Goal: Task Accomplishment & Management: Manage account settings

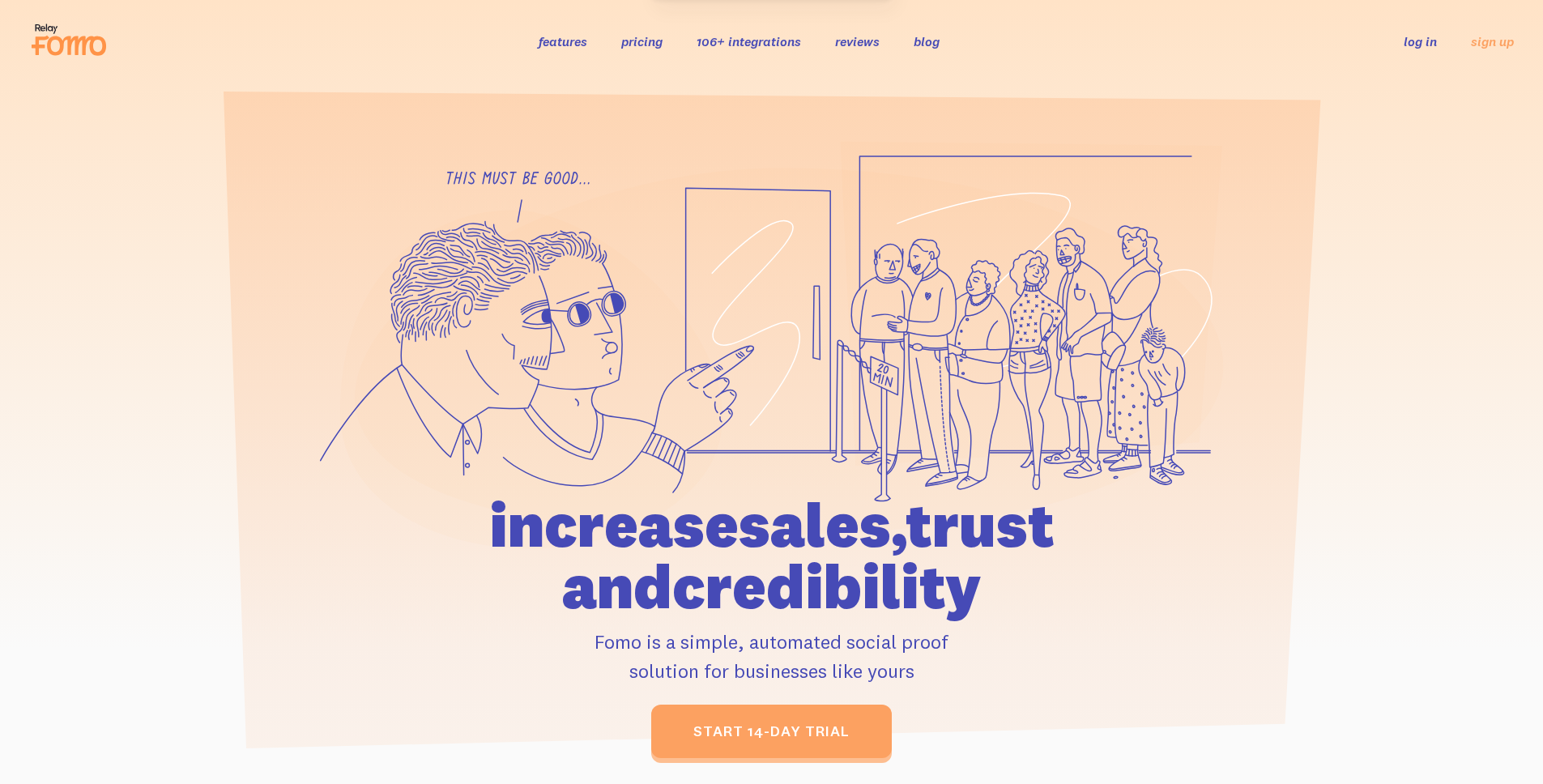
click at [1420, 44] on link "log in" at bounding box center [1421, 41] width 33 height 16
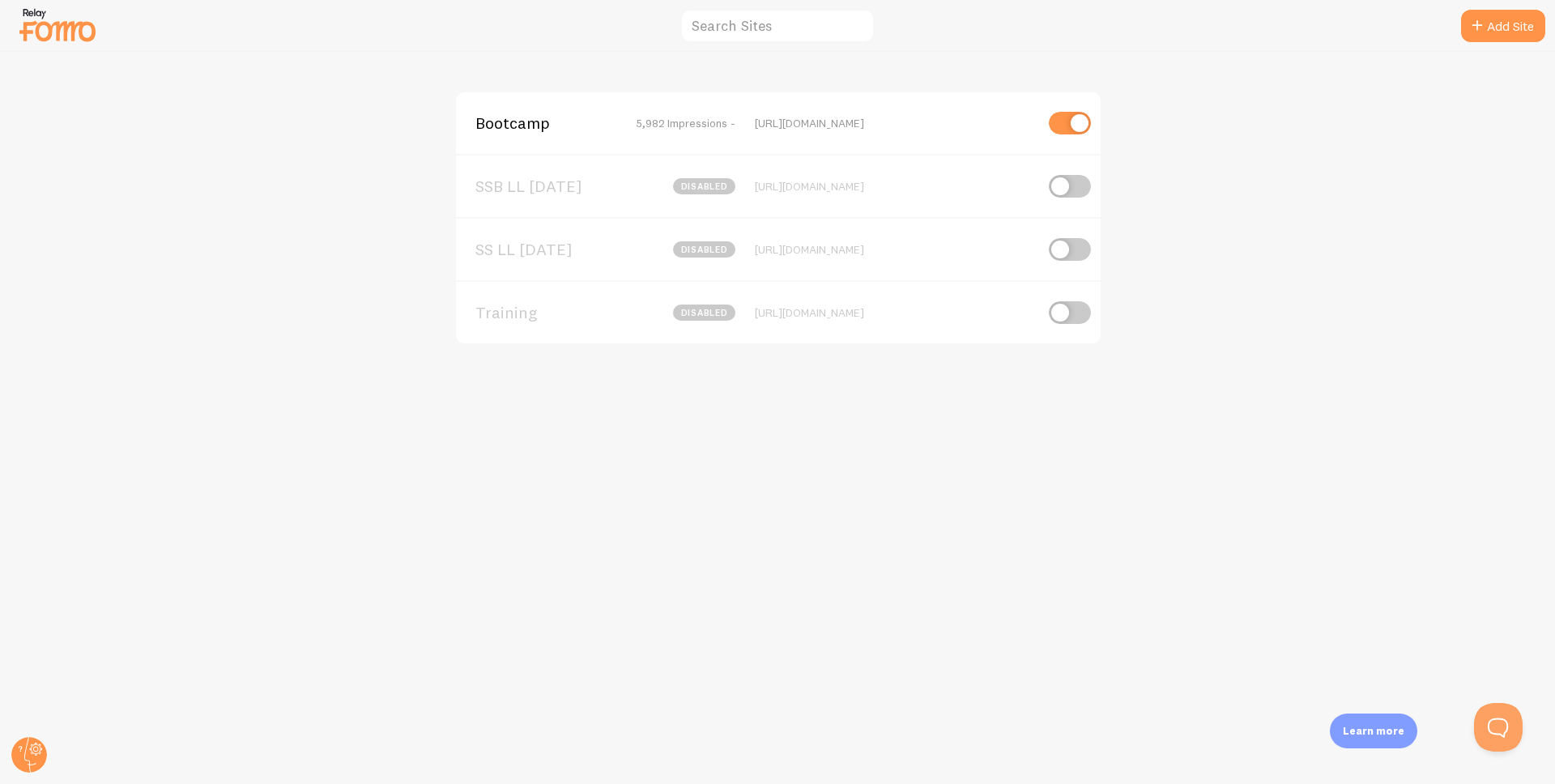
click at [88, 35] on img at bounding box center [57, 25] width 81 height 42
click at [32, 773] on icon at bounding box center [29, 754] width 39 height 39
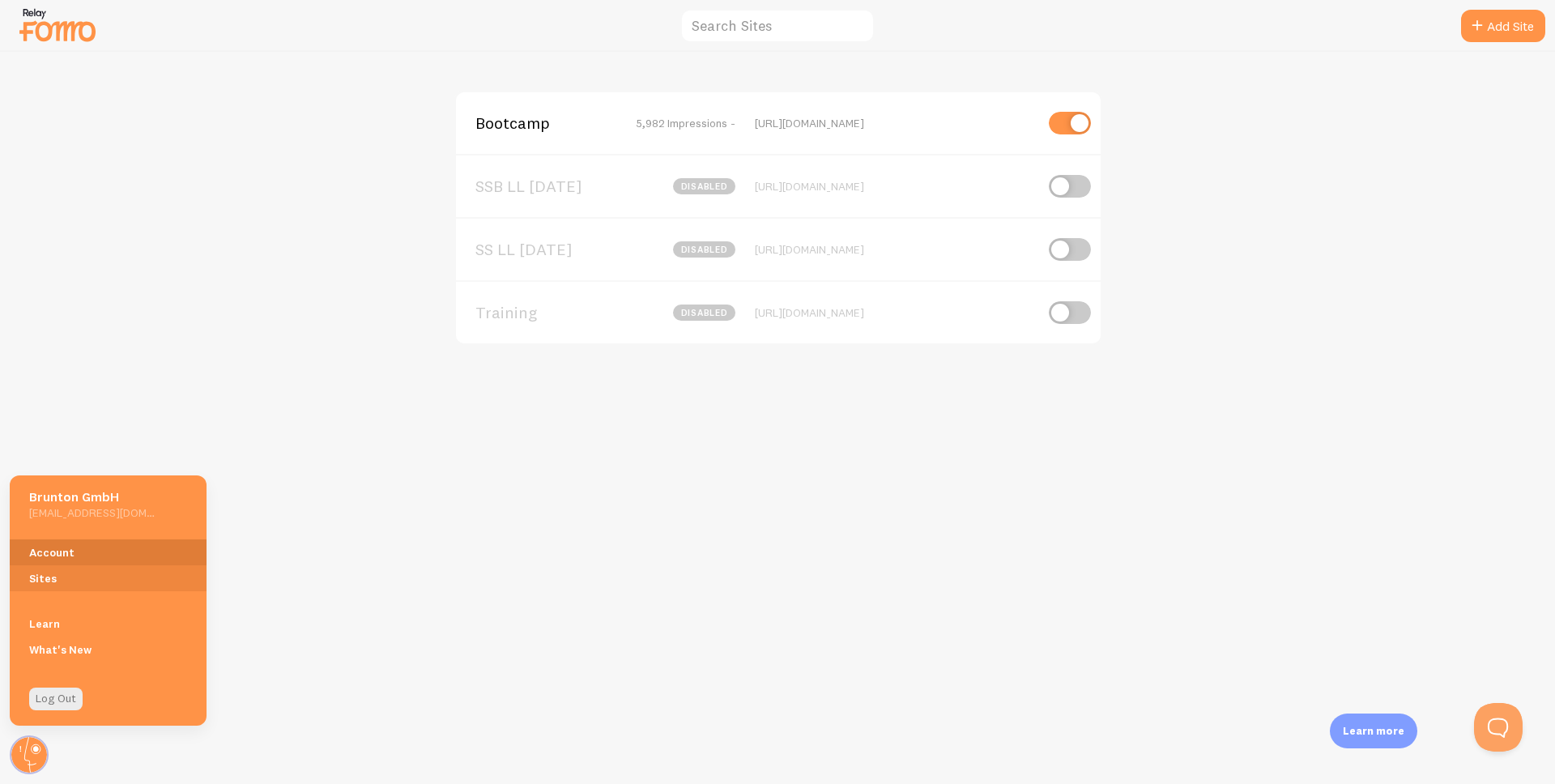
click at [72, 550] on link "Account" at bounding box center [108, 552] width 197 height 26
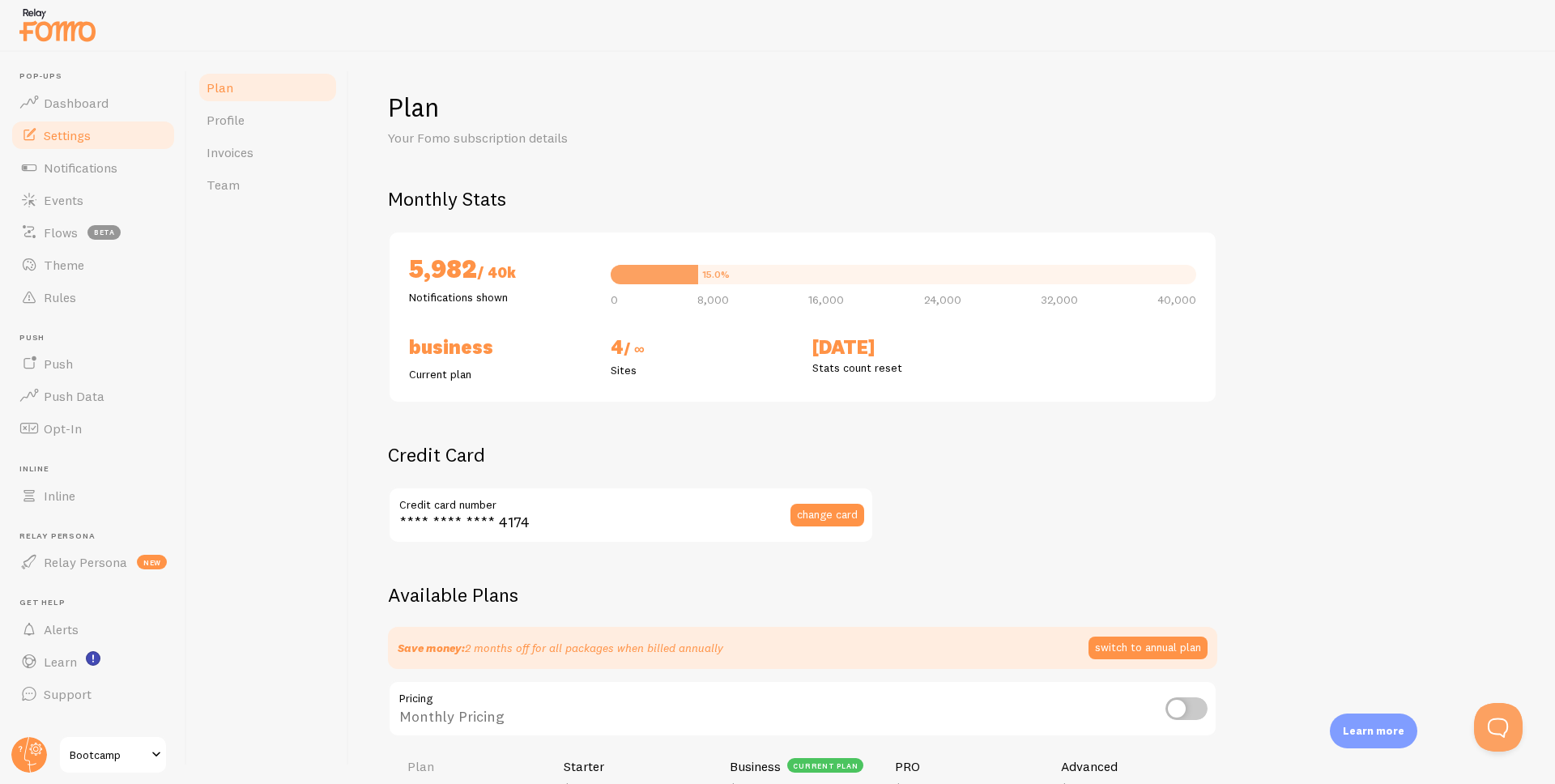
click at [115, 144] on link "Settings" at bounding box center [93, 135] width 167 height 32
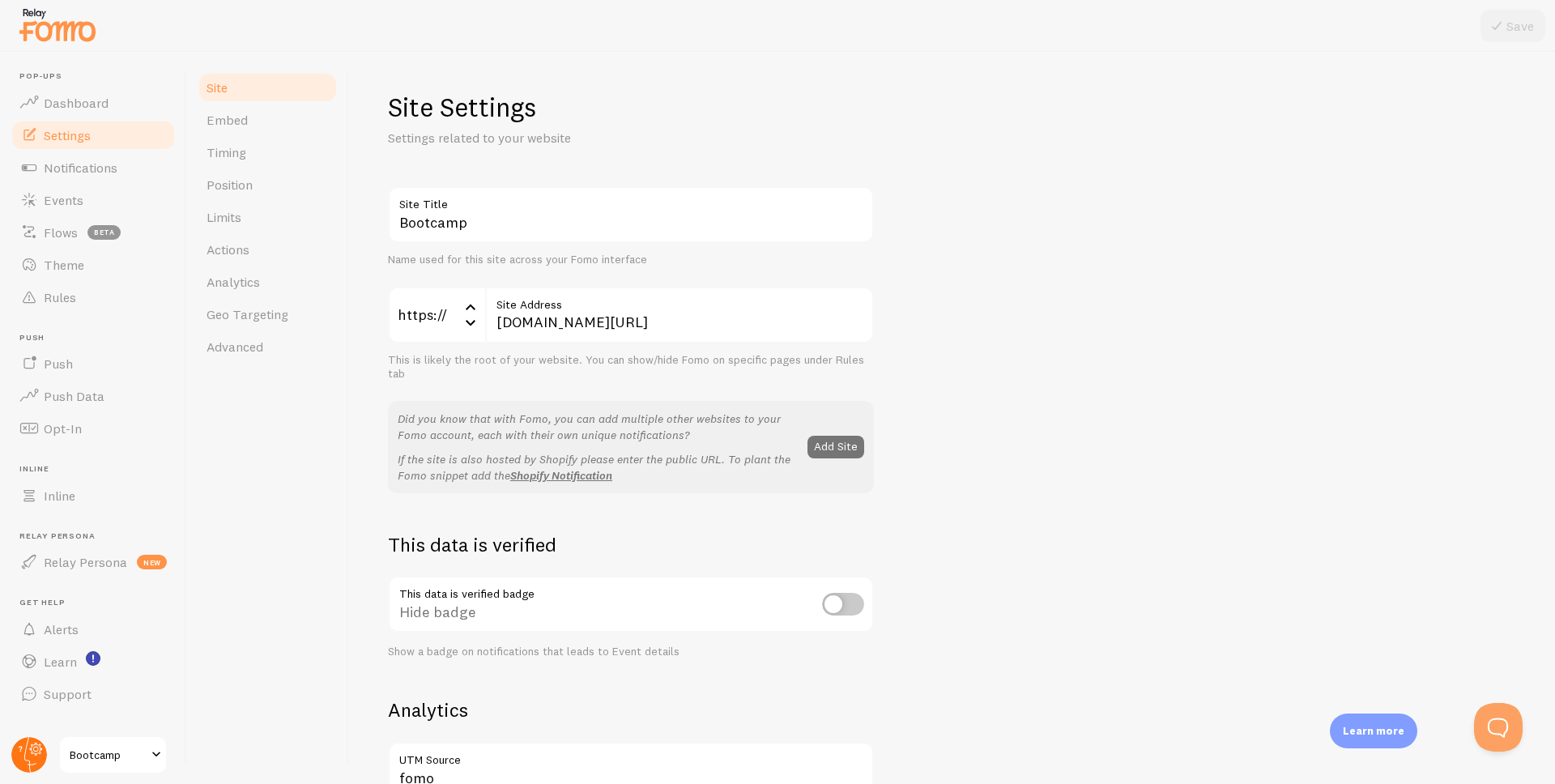
click at [32, 749] on circle at bounding box center [29, 754] width 36 height 36
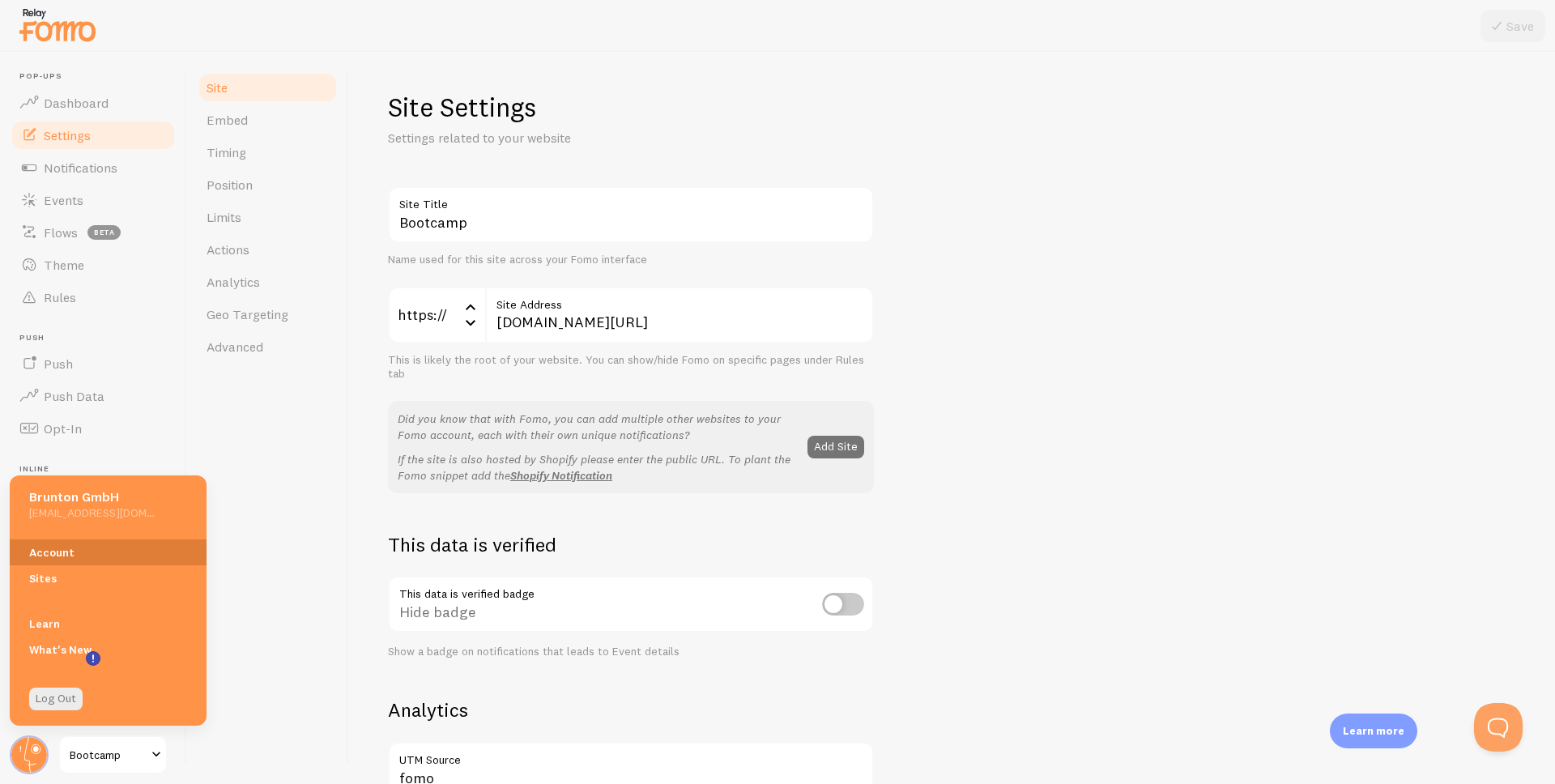
click at [76, 554] on link "Account" at bounding box center [108, 552] width 197 height 26
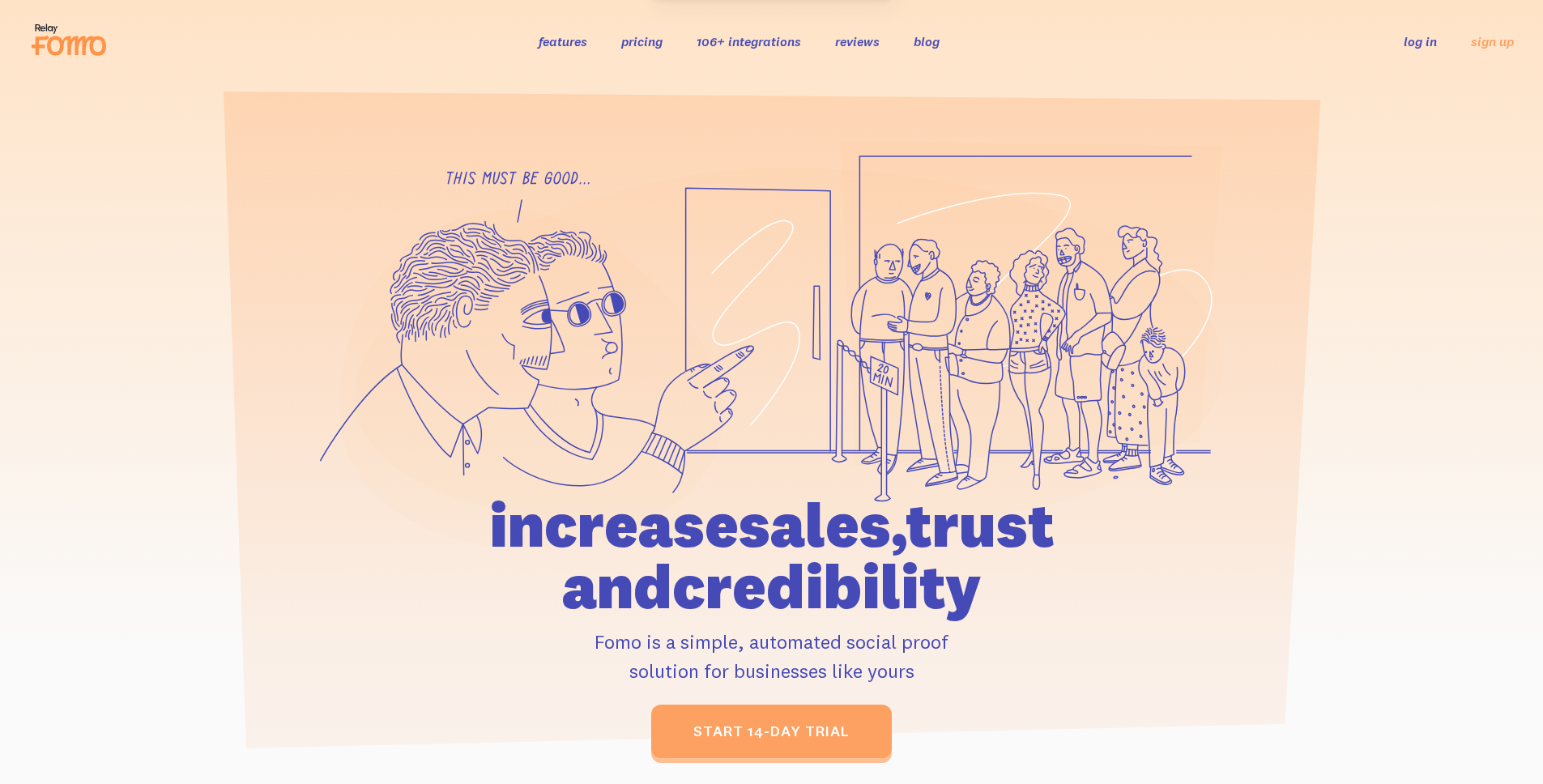
click at [1408, 40] on link "log in" at bounding box center [1421, 41] width 33 height 16
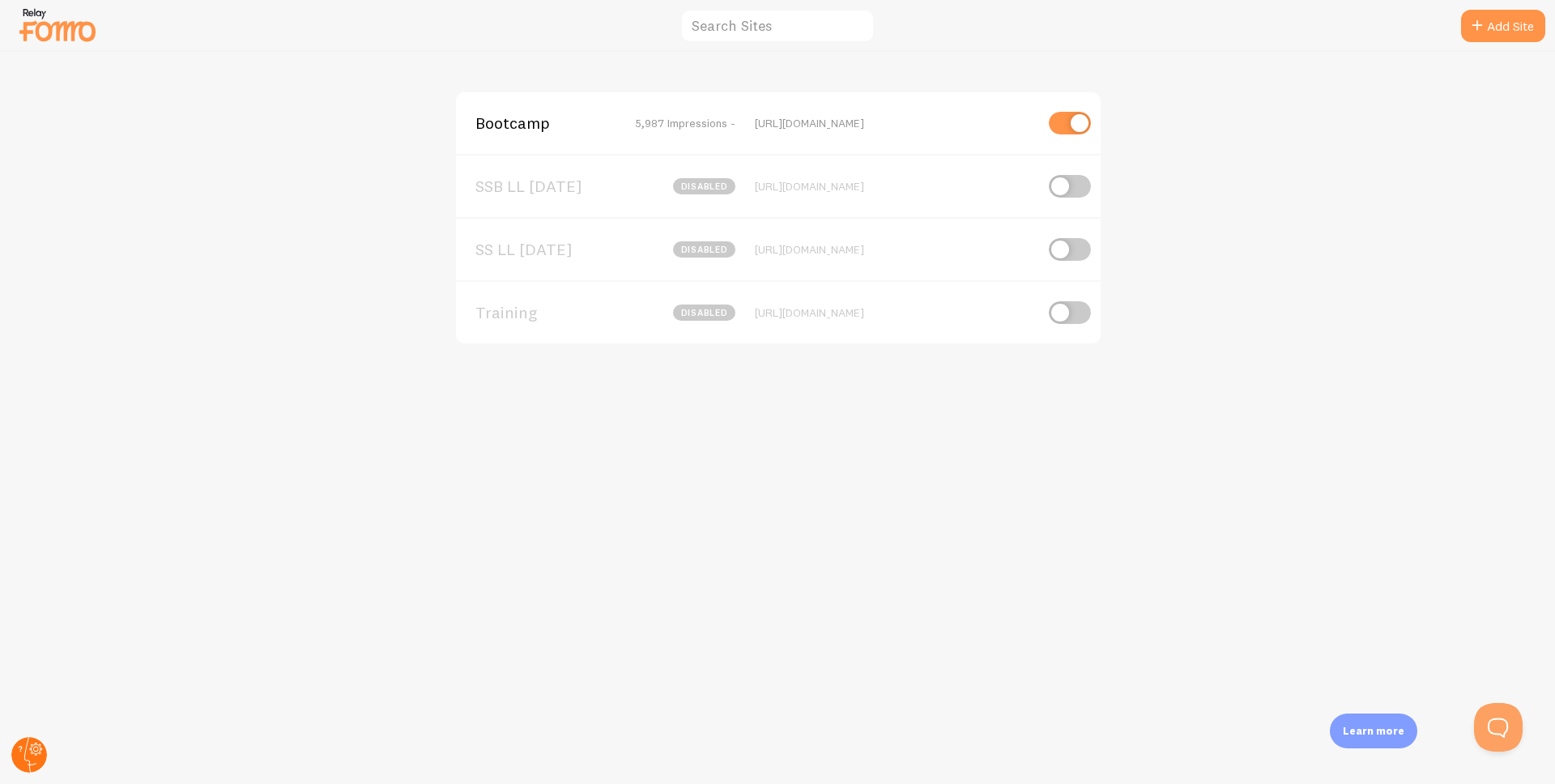
click at [36, 749] on icon at bounding box center [36, 749] width 6 height 6
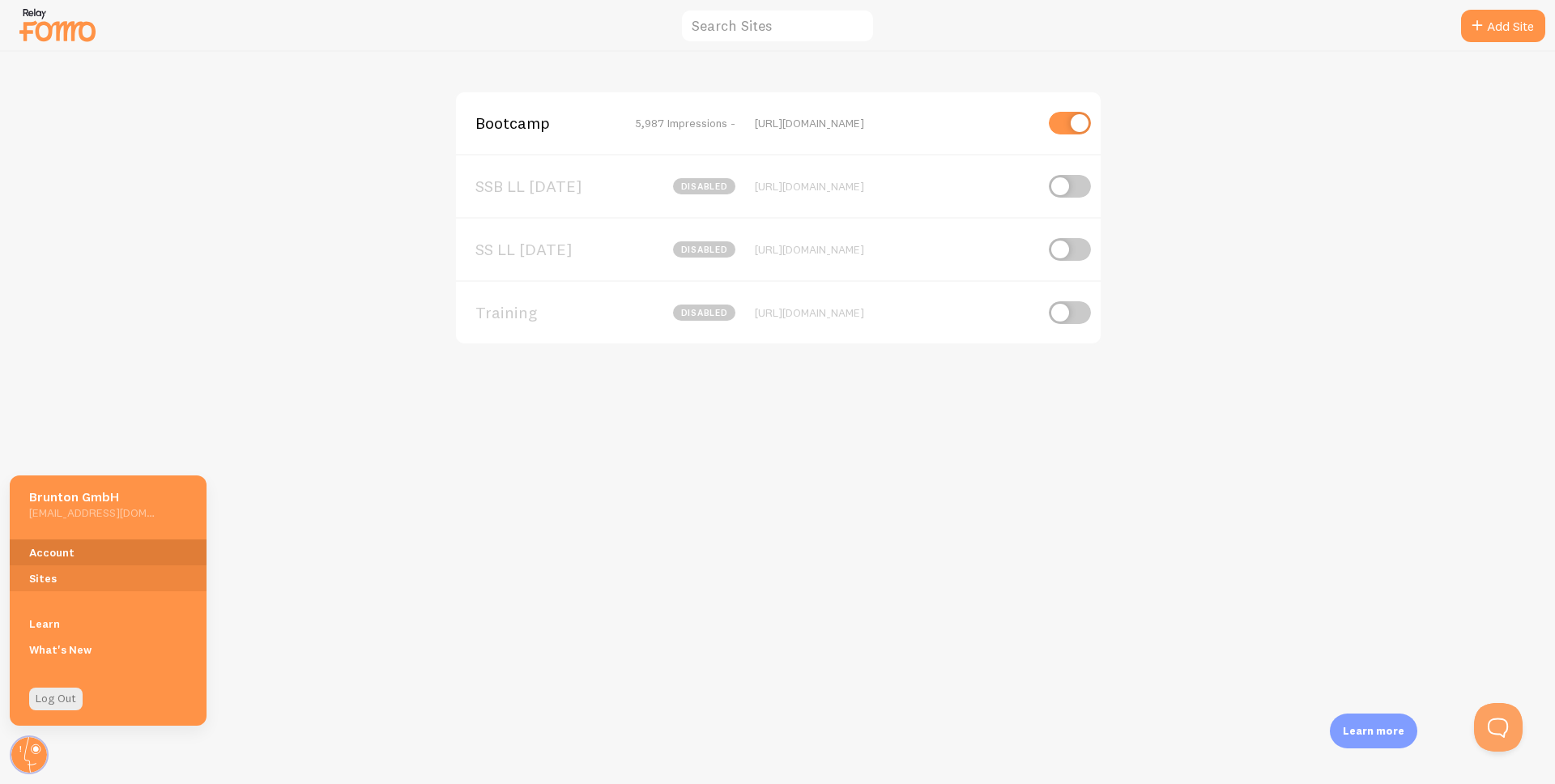
click at [66, 546] on link "Account" at bounding box center [108, 552] width 197 height 26
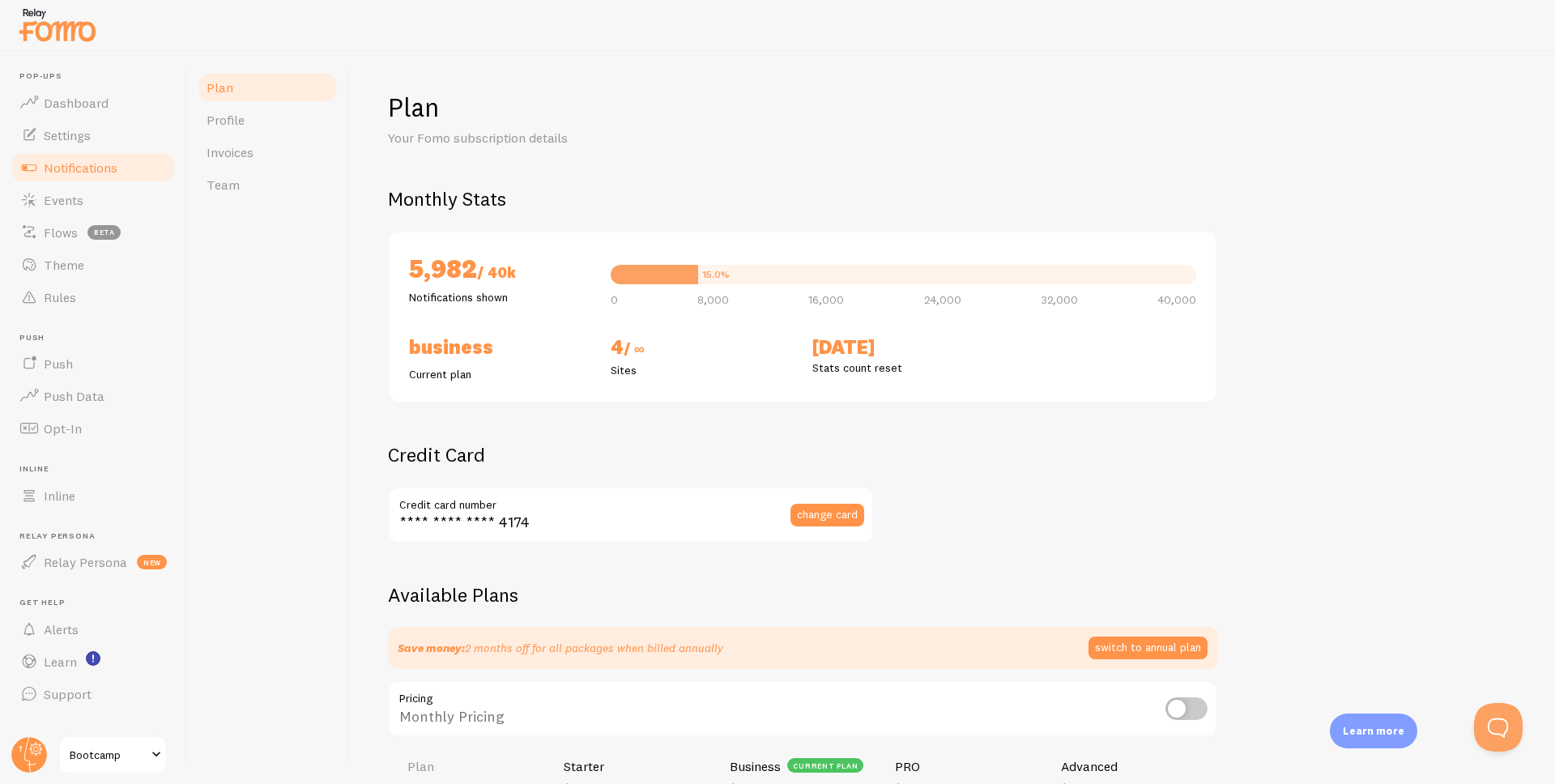
click at [75, 166] on span "Notifications" at bounding box center [80, 168] width 74 height 16
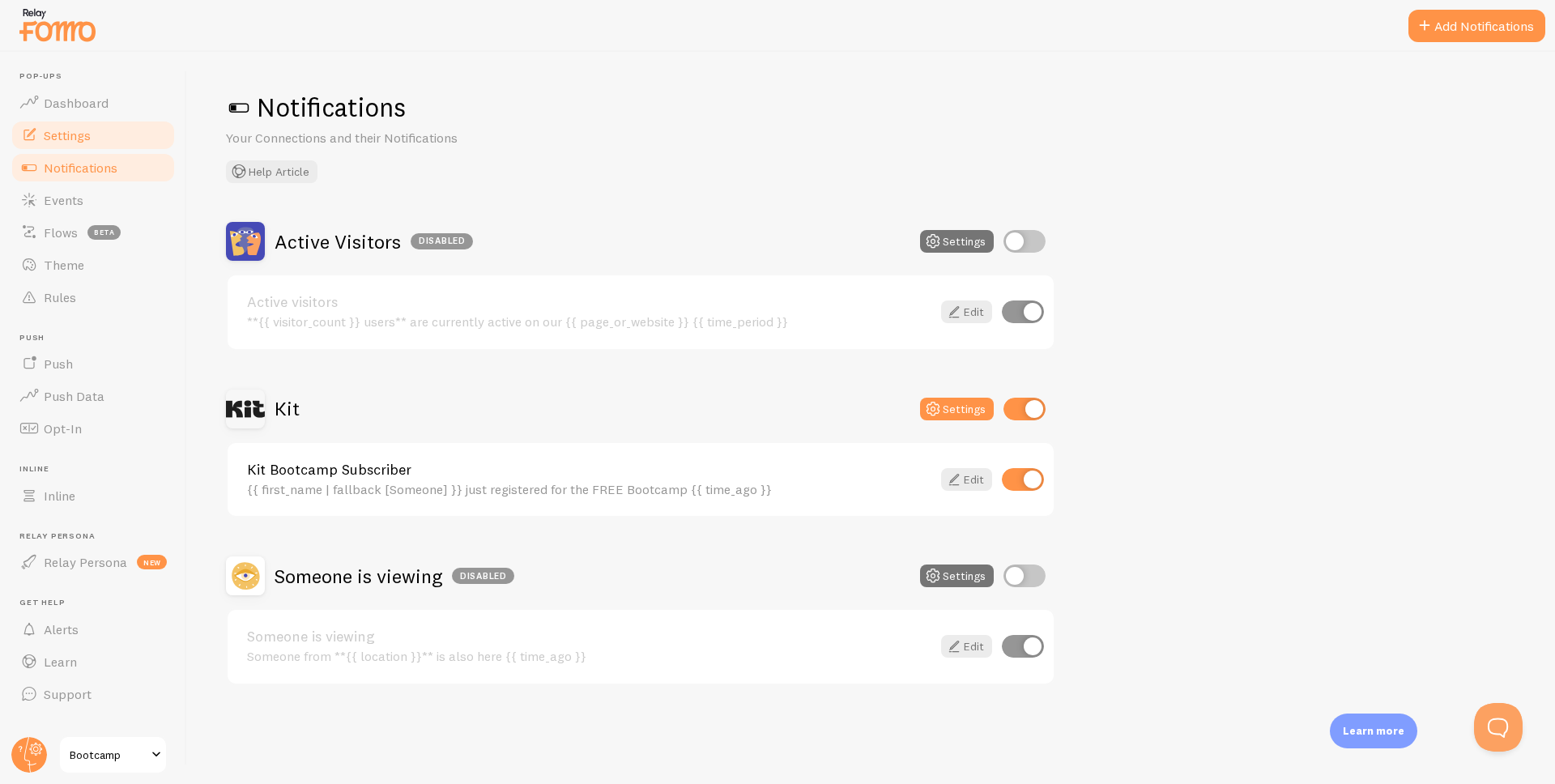
click at [128, 135] on link "Settings" at bounding box center [93, 135] width 167 height 32
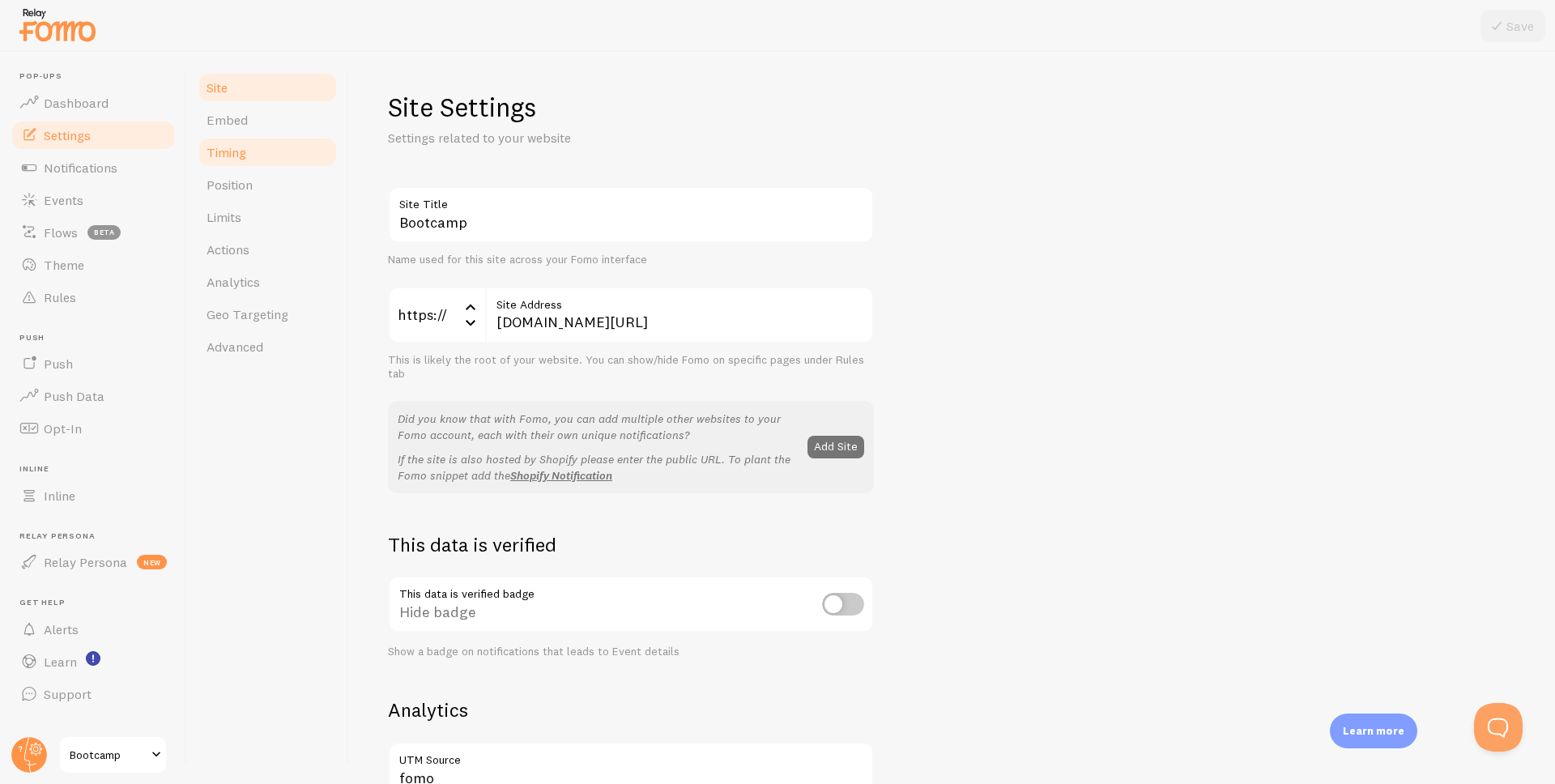
click at [260, 145] on link "Timing" at bounding box center [267, 152] width 142 height 32
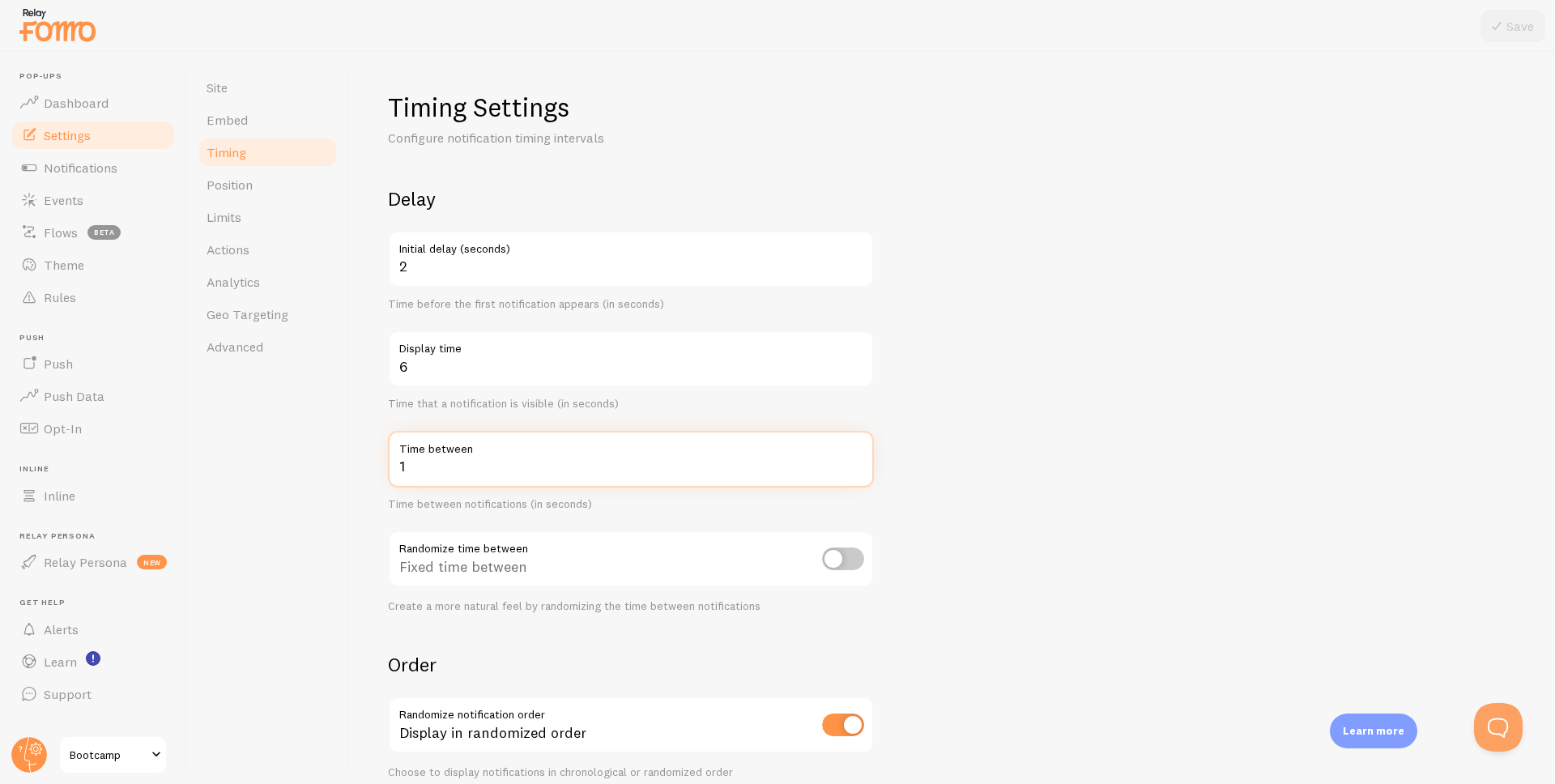
click at [860, 473] on input "1" at bounding box center [631, 458] width 486 height 56
click at [855, 464] on input "2" at bounding box center [631, 458] width 486 height 56
type input "1"
click at [861, 474] on input "1" at bounding box center [631, 458] width 486 height 56
click at [1522, 37] on button "Save" at bounding box center [1512, 25] width 65 height 32
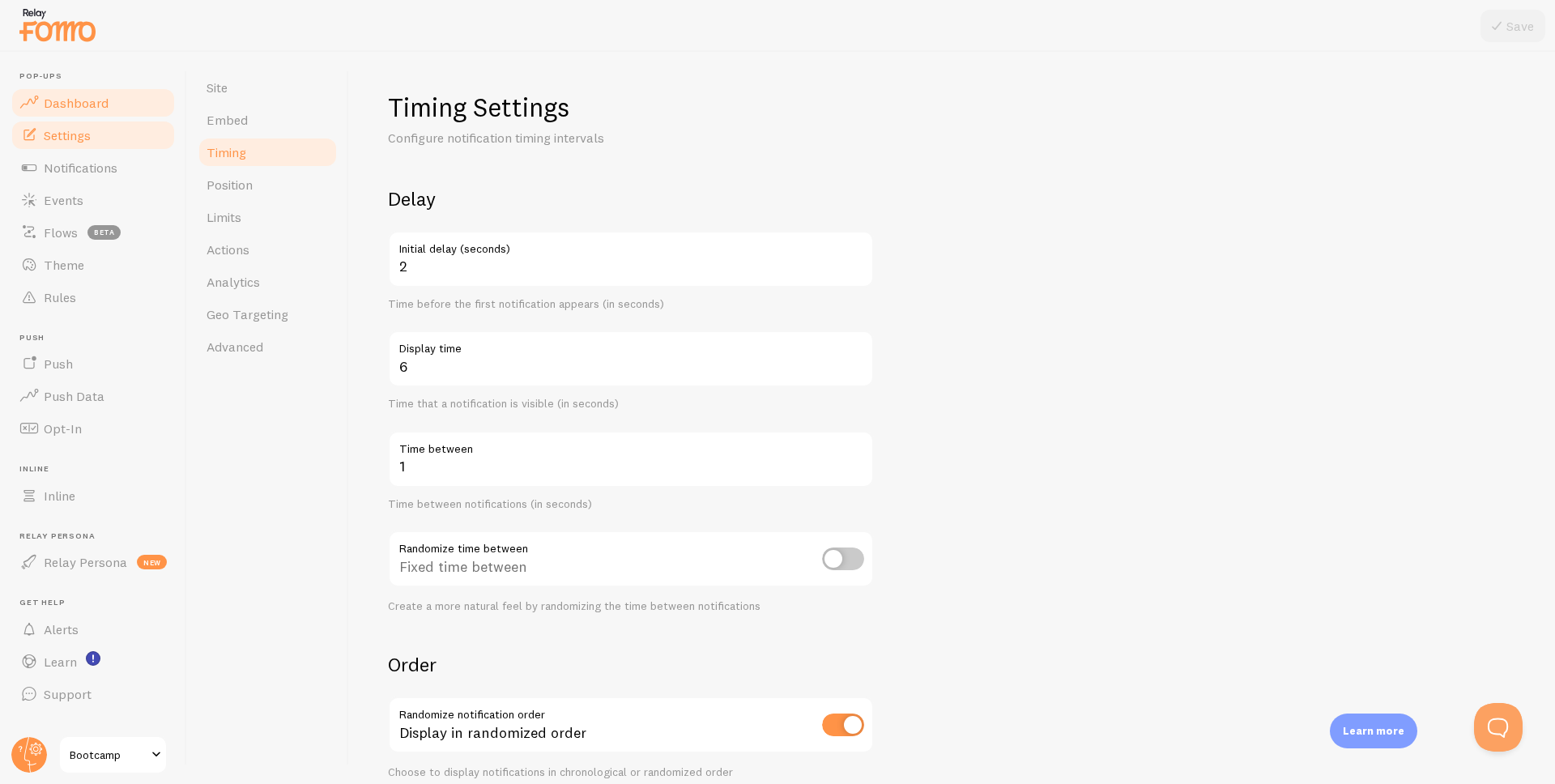
click at [135, 100] on link "Dashboard" at bounding box center [93, 102] width 167 height 32
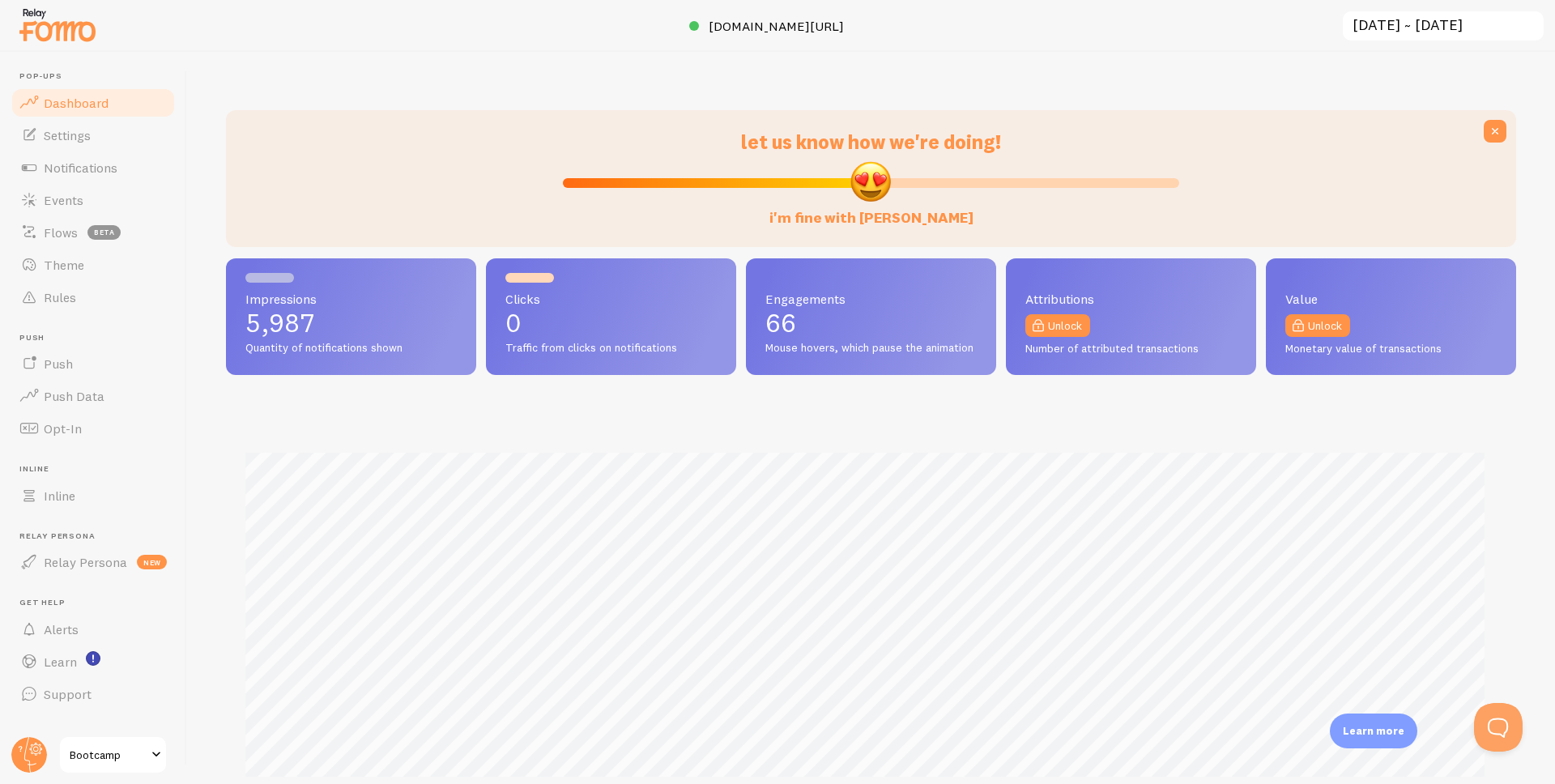
scroll to position [425, 1278]
click at [135, 143] on link "Settings" at bounding box center [93, 135] width 167 height 32
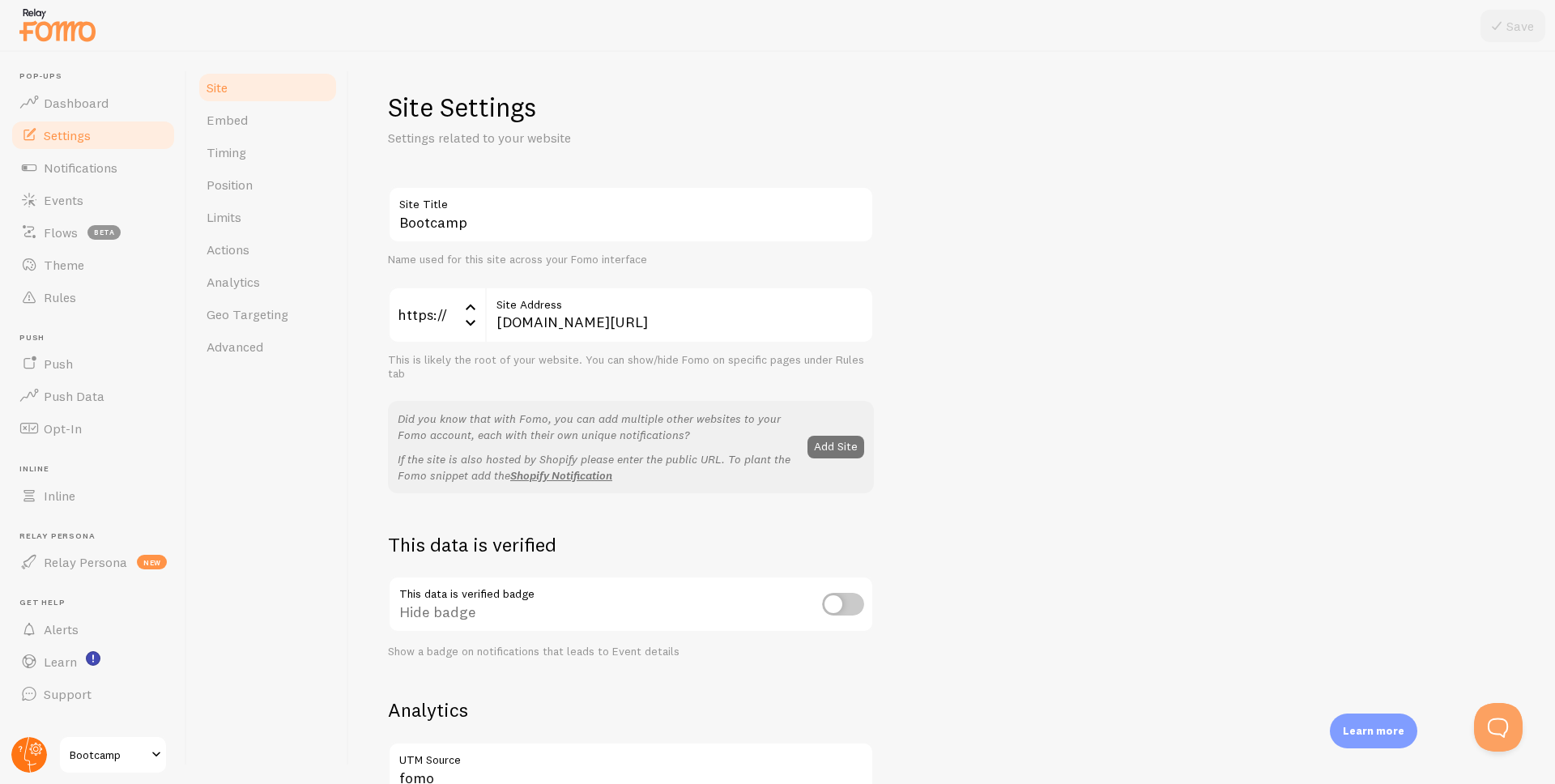
click at [31, 748] on circle at bounding box center [29, 754] width 36 height 36
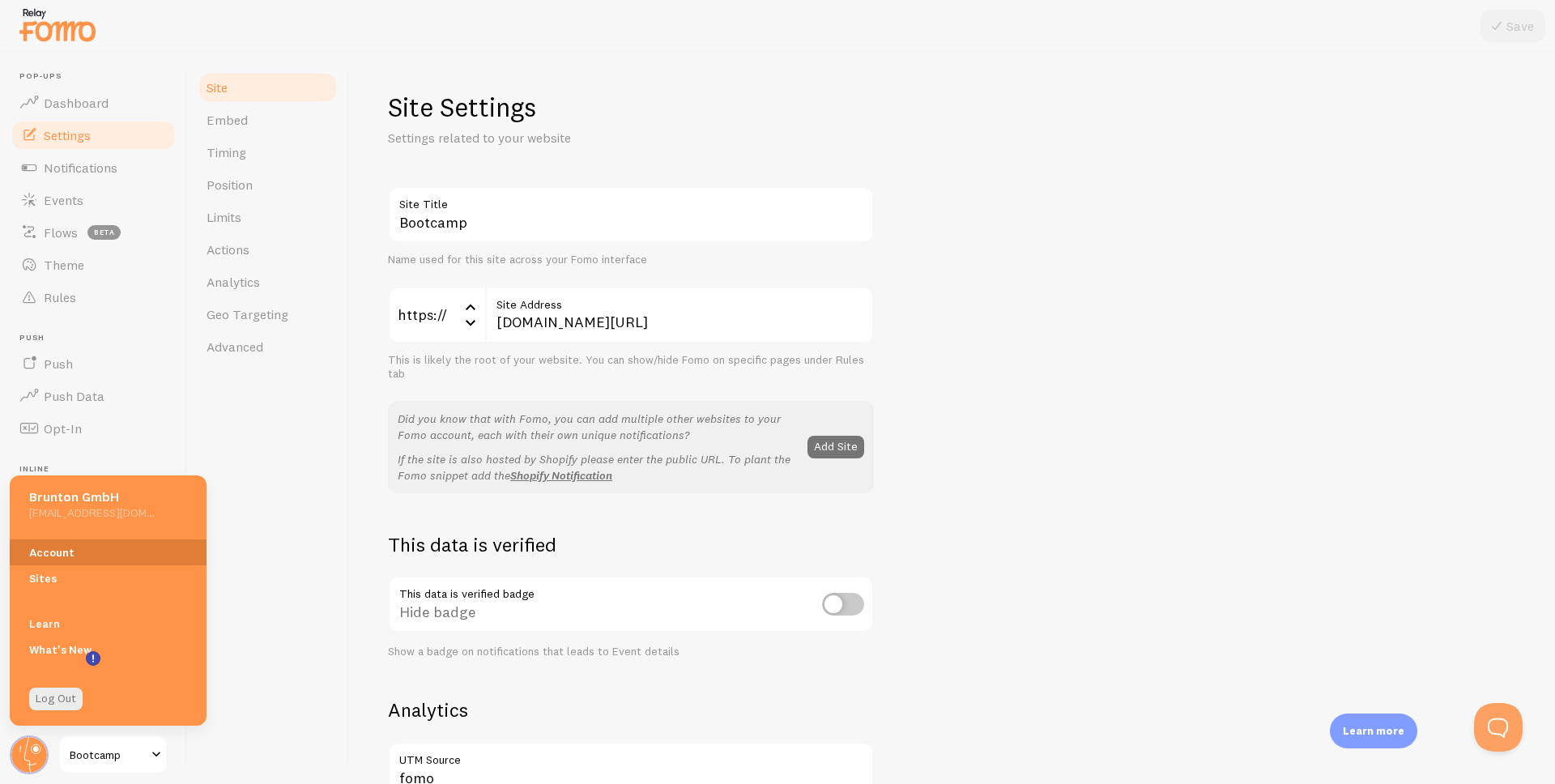
click at [57, 549] on link "Account" at bounding box center [108, 552] width 197 height 26
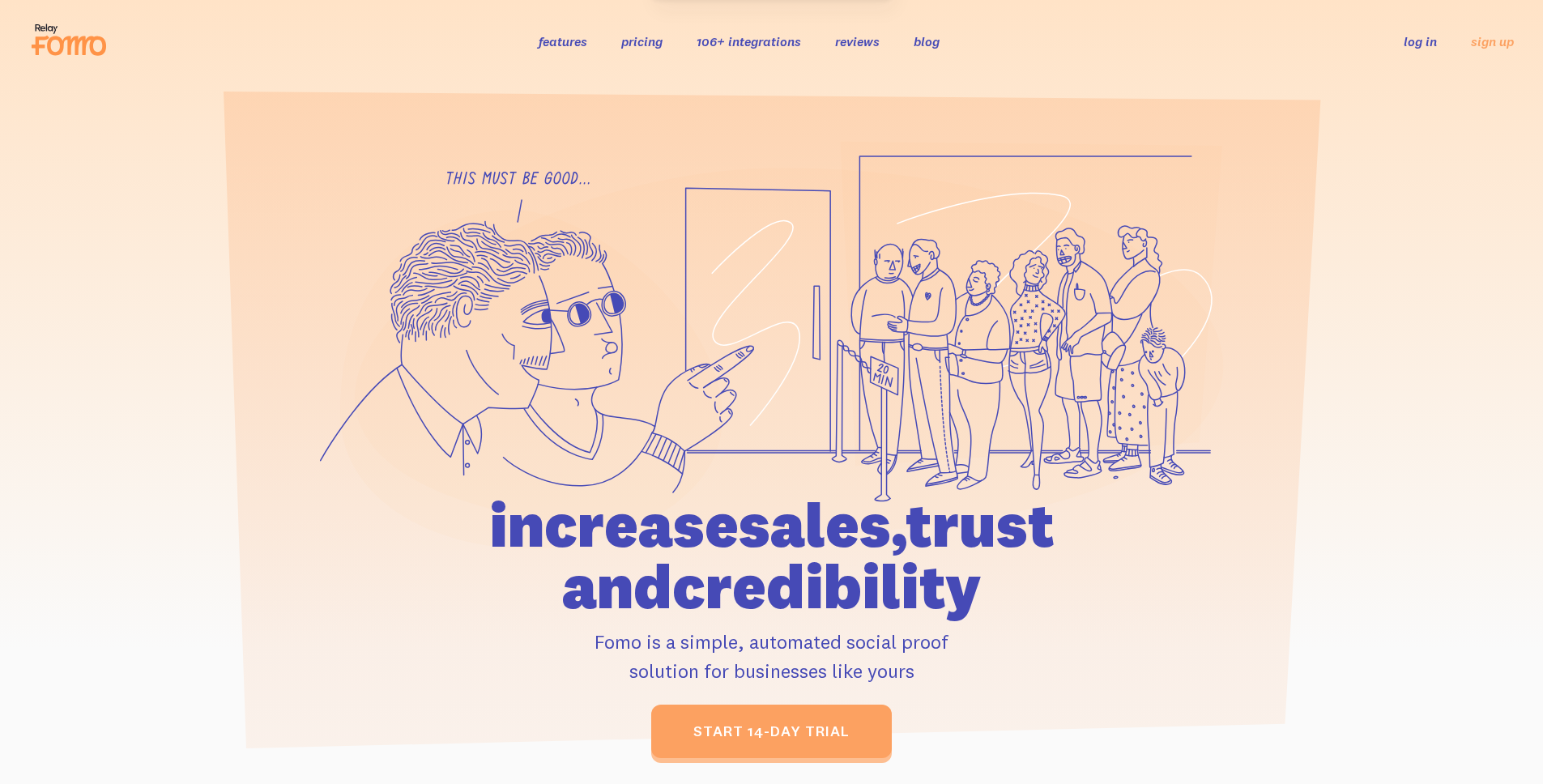
click at [1400, 26] on div "features pricing 106+ integrations reviews blog log in sign up log in sign up" at bounding box center [772, 41] width 1485 height 43
click at [1412, 43] on link "log in" at bounding box center [1421, 41] width 33 height 16
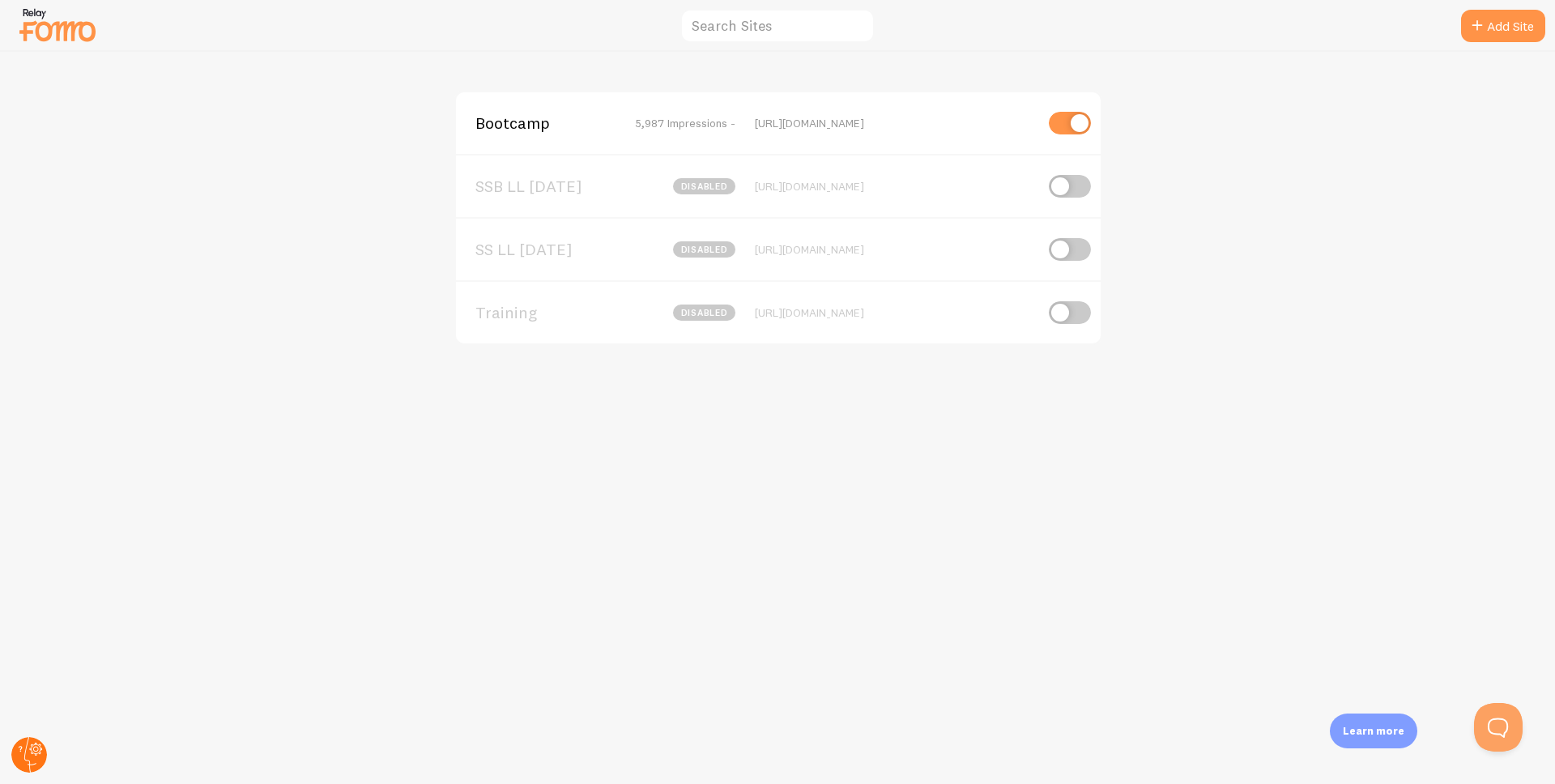
click at [18, 758] on circle at bounding box center [29, 754] width 36 height 36
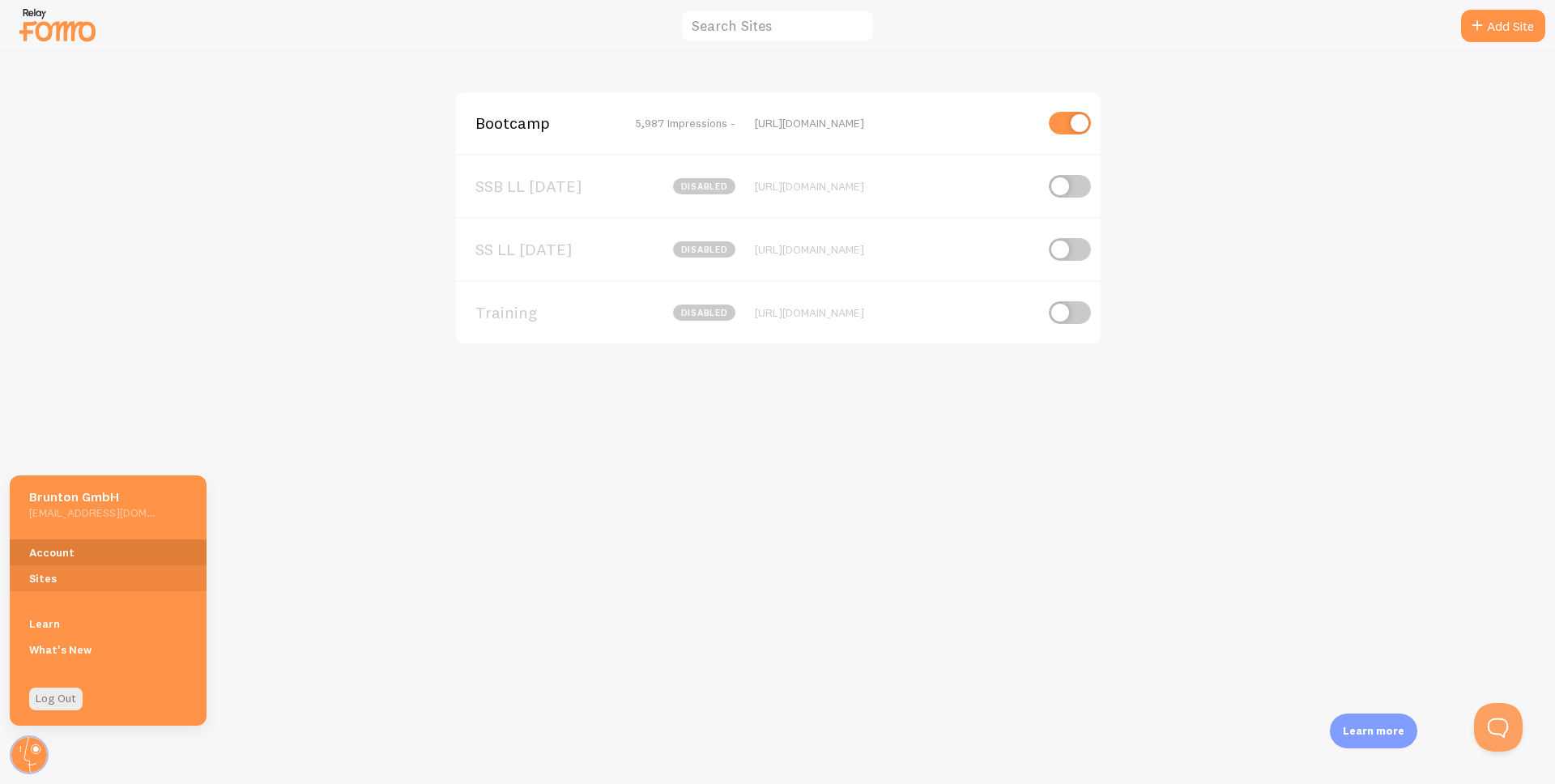
click at [60, 553] on link "Account" at bounding box center [108, 552] width 197 height 26
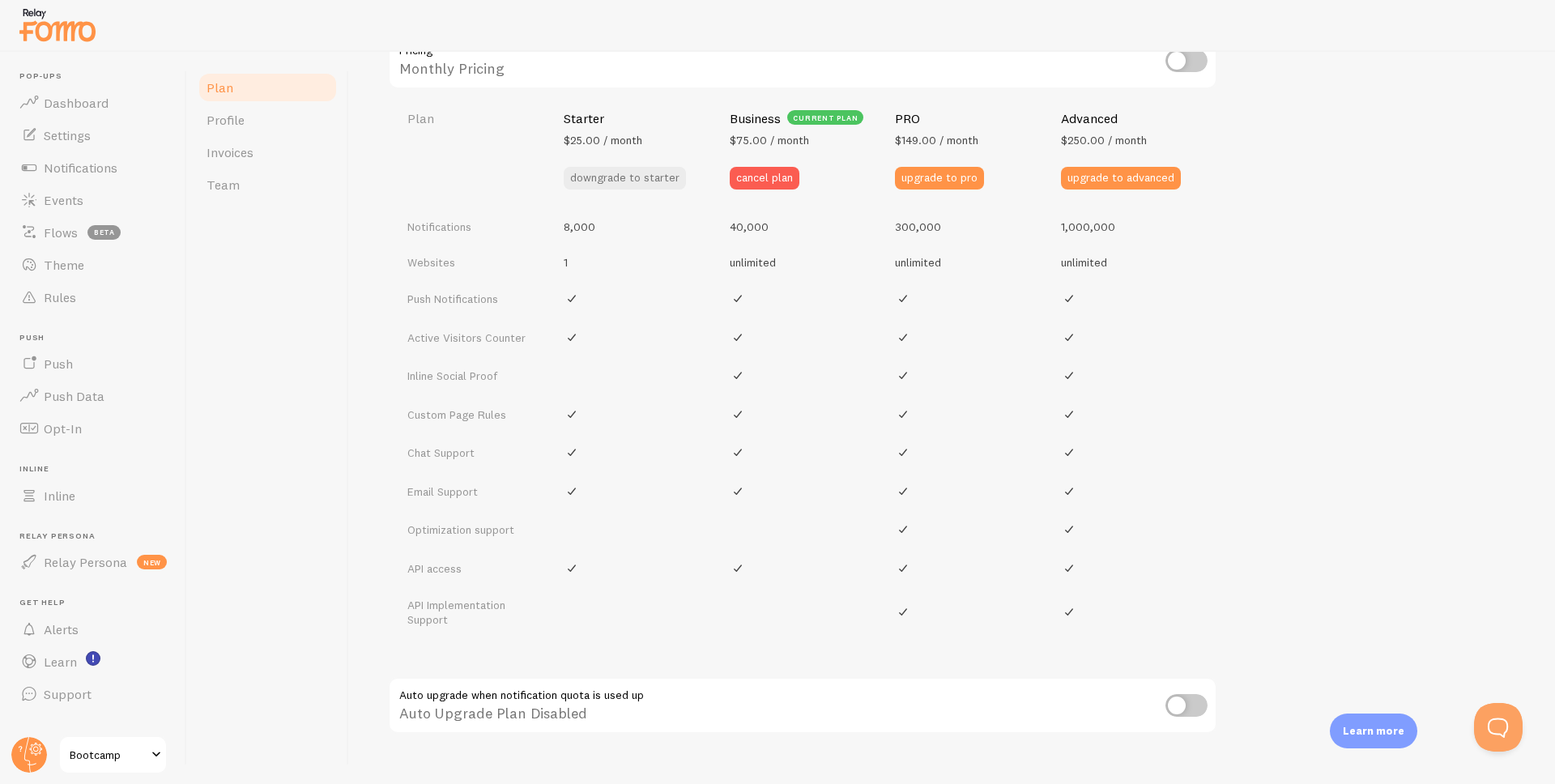
scroll to position [648, 0]
